Goal: Task Accomplishment & Management: Use online tool/utility

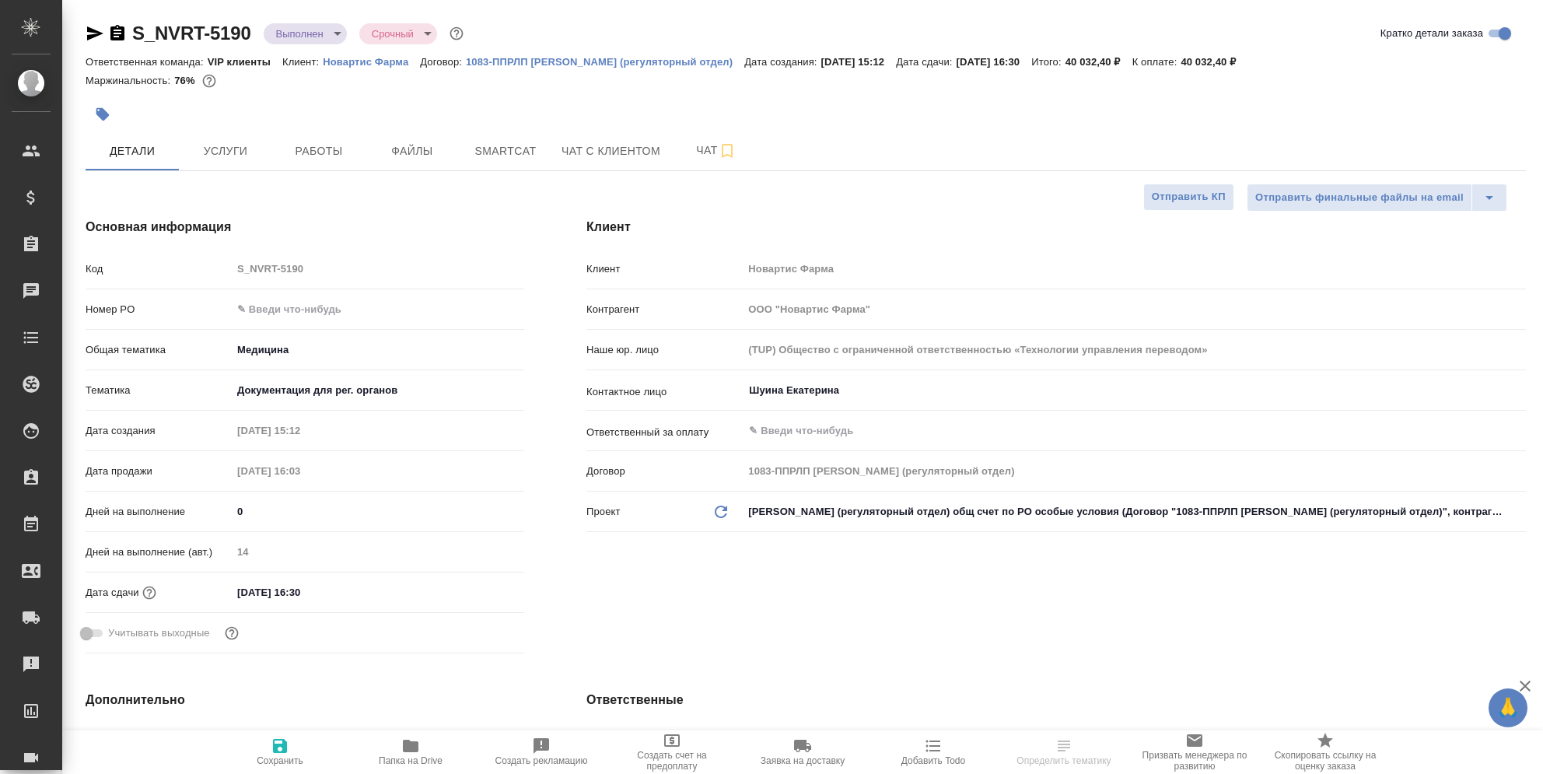
select select "RU"
click at [324, 147] on span "Работы" at bounding box center [318, 151] width 75 height 19
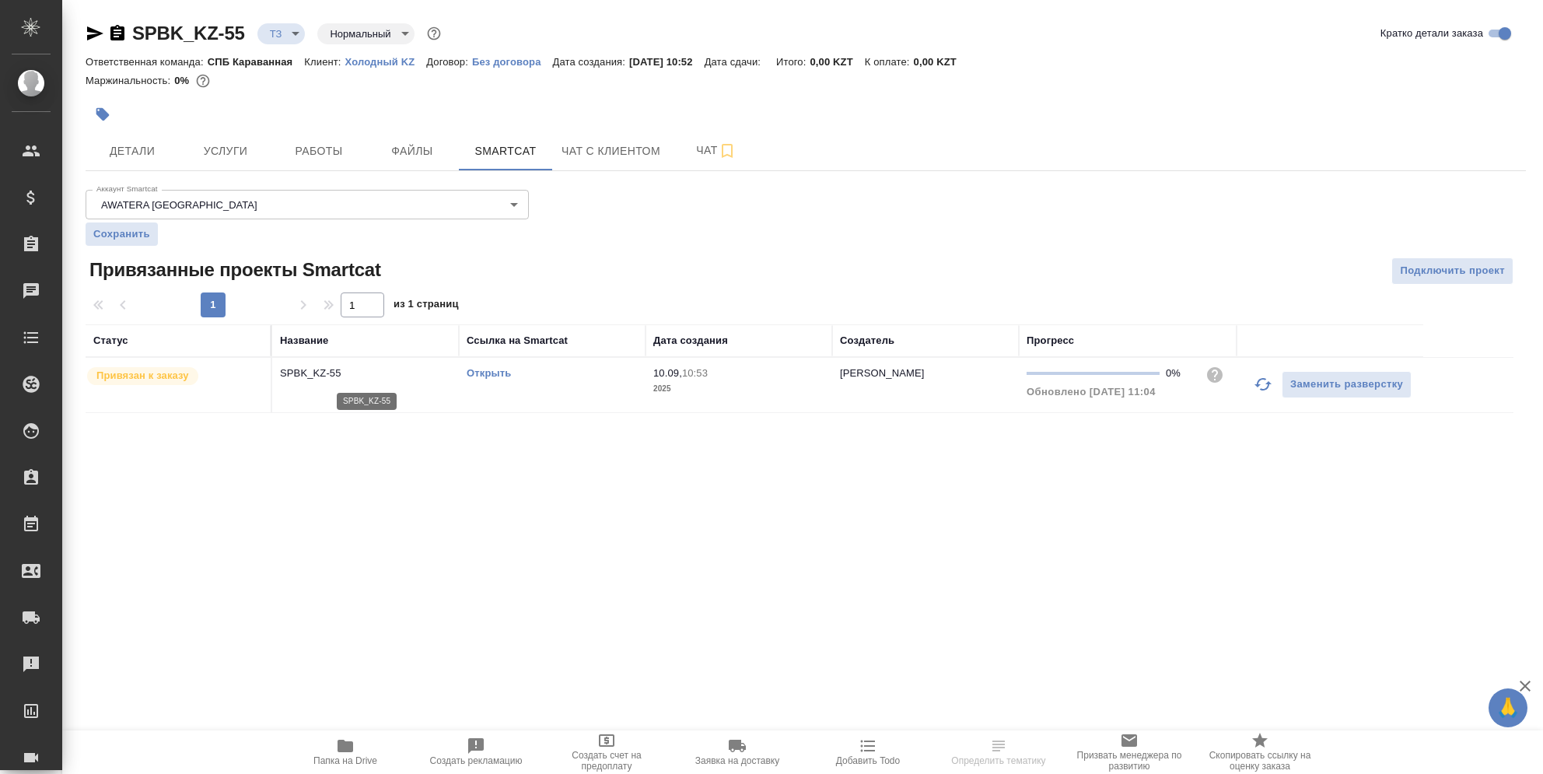
click at [305, 376] on p "SPBK_KZ-55" at bounding box center [365, 373] width 171 height 16
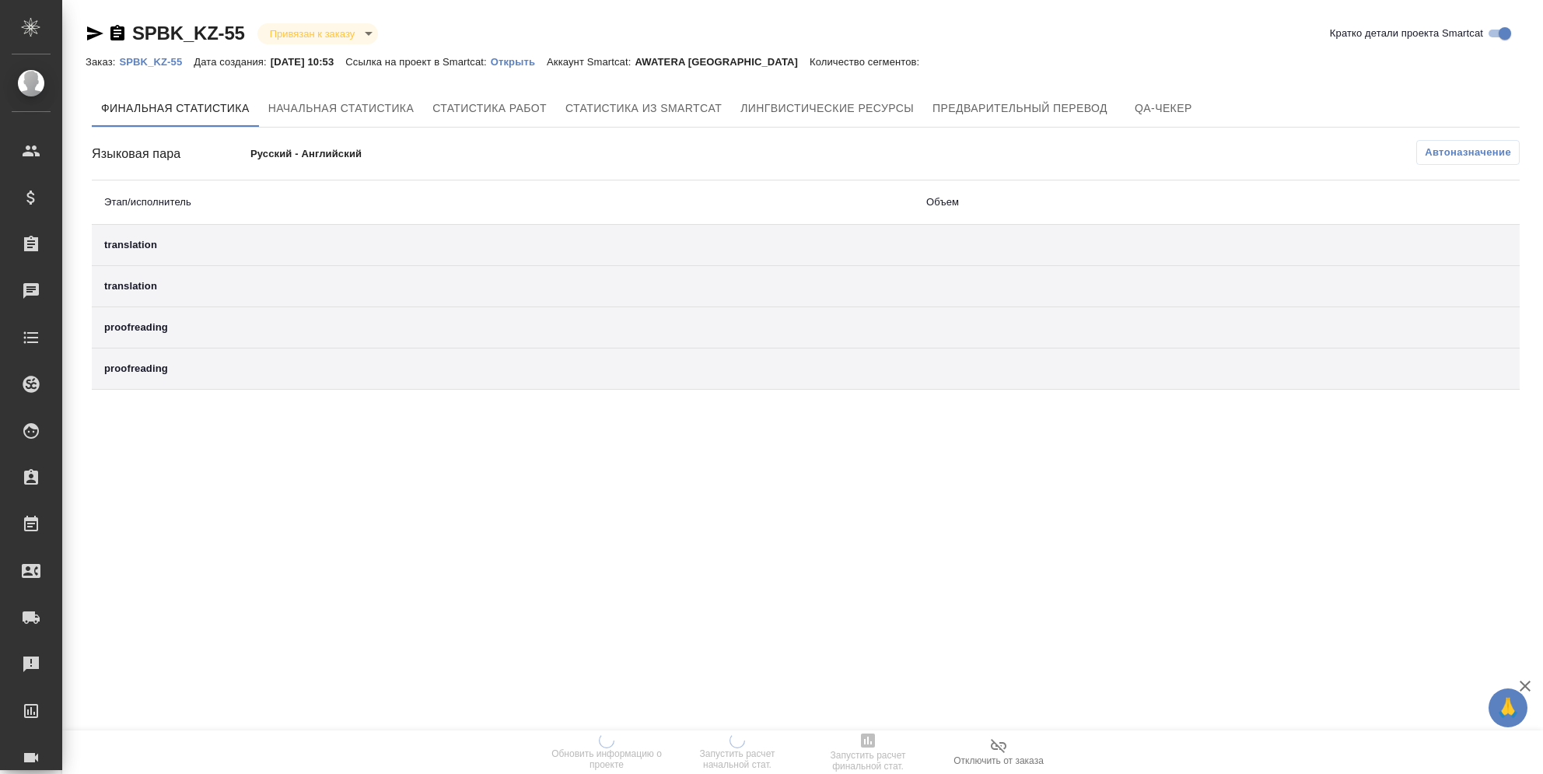
click at [517, 63] on p "Открыть" at bounding box center [519, 62] width 56 height 12
